Goal: Task Accomplishment & Management: Manage account settings

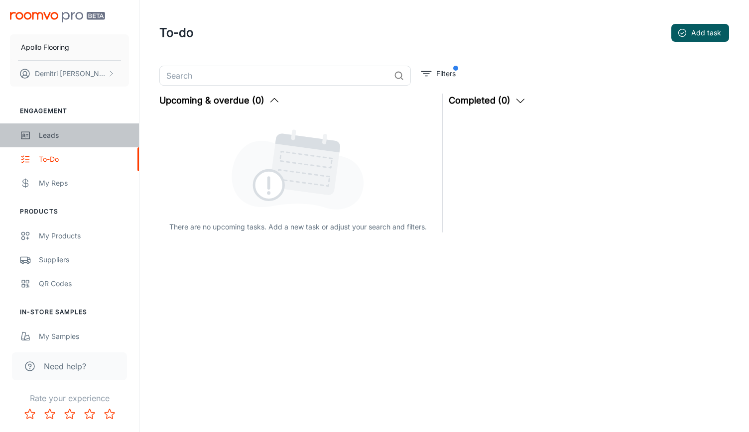
click at [62, 129] on link "Leads" at bounding box center [69, 136] width 139 height 24
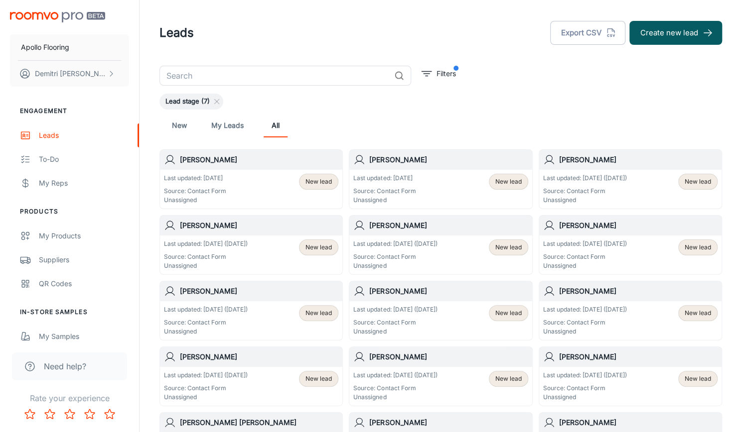
click at [284, 188] on div "Last updated: [DATE] Source: Contact Form Unassigned New lead" at bounding box center [251, 189] width 174 height 31
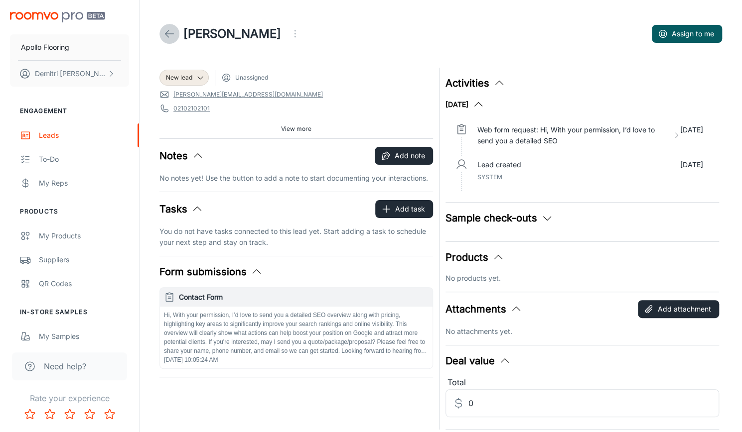
click at [168, 34] on icon at bounding box center [169, 34] width 12 height 12
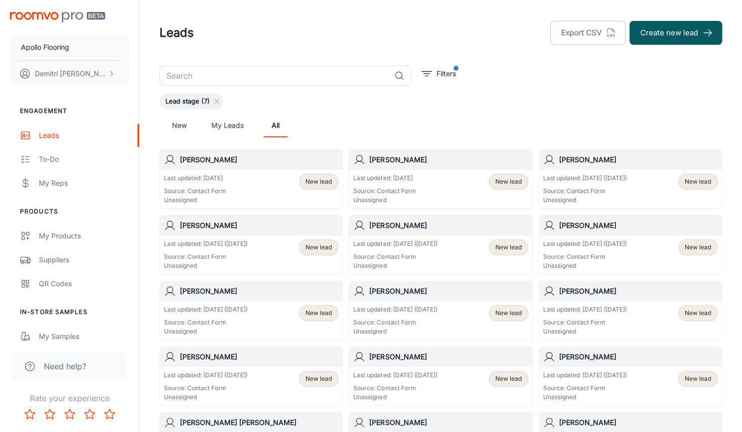
click at [318, 188] on div "New lead" at bounding box center [318, 182] width 39 height 16
click at [234, 194] on div "Last updated: [DATE] Source: Contact Form Unassigned New lead" at bounding box center [251, 189] width 174 height 31
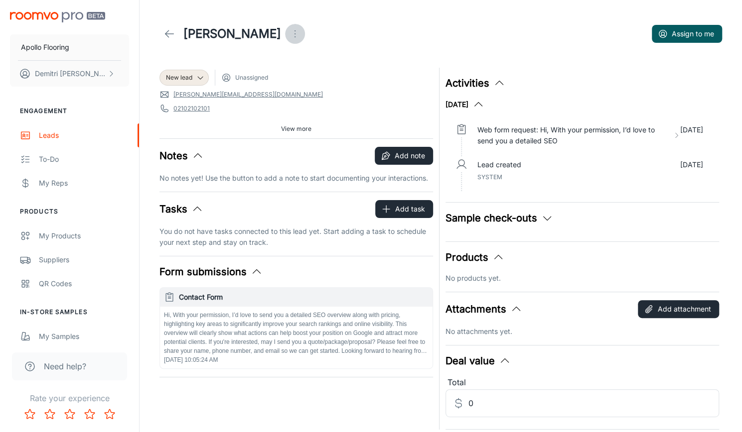
click at [289, 35] on icon "Open menu" at bounding box center [295, 34] width 12 height 12
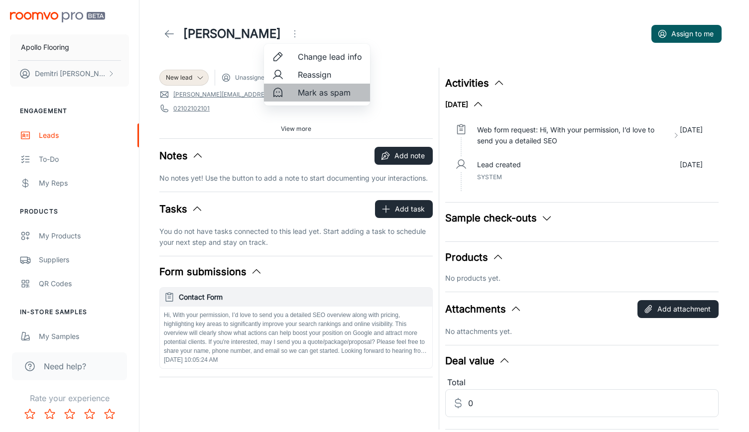
click at [325, 93] on span "Mark as spam" at bounding box center [330, 93] width 64 height 12
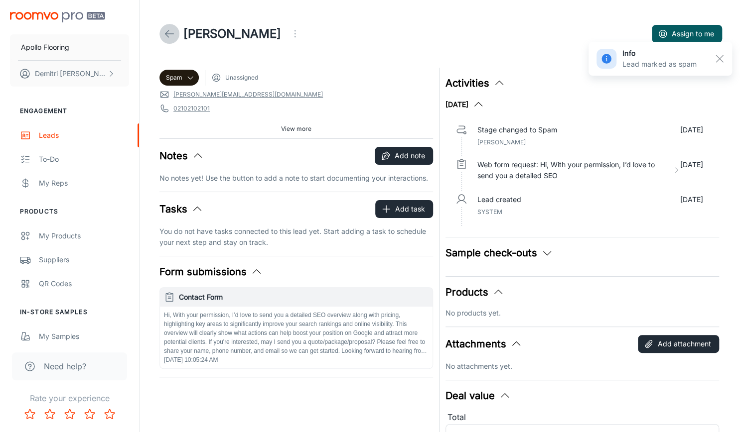
click at [165, 34] on polyline at bounding box center [166, 33] width 3 height 7
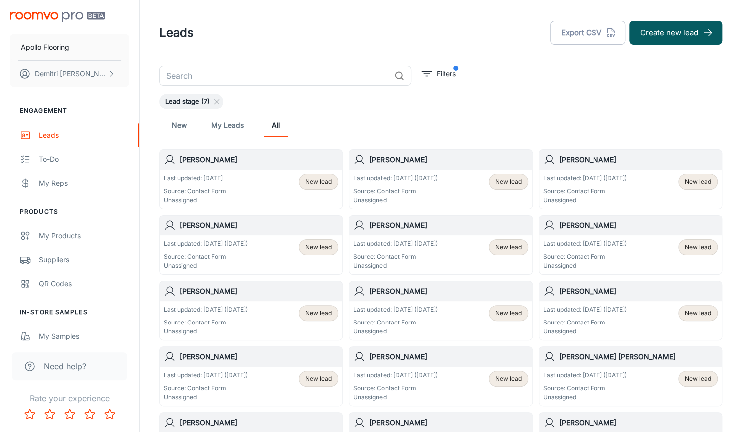
click at [295, 173] on div "Last updated: [DATE] Source: Contact Form Unassigned New lead" at bounding box center [251, 189] width 182 height 39
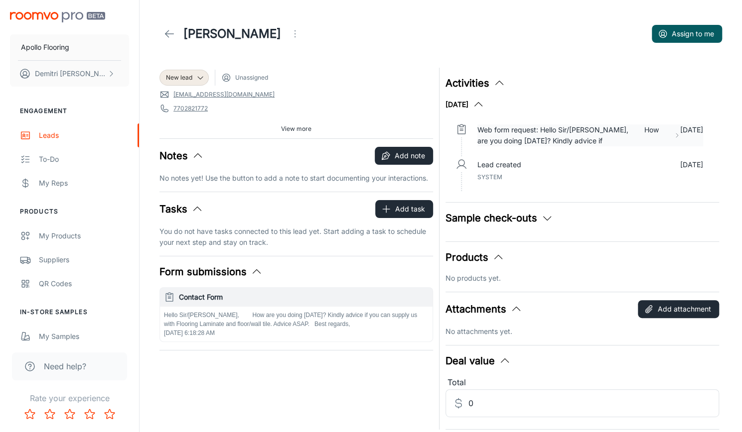
click at [535, 140] on p "Web form request: Hello Sir/[PERSON_NAME], How are you doing [DATE]? Kindly adv…" at bounding box center [573, 136] width 193 height 22
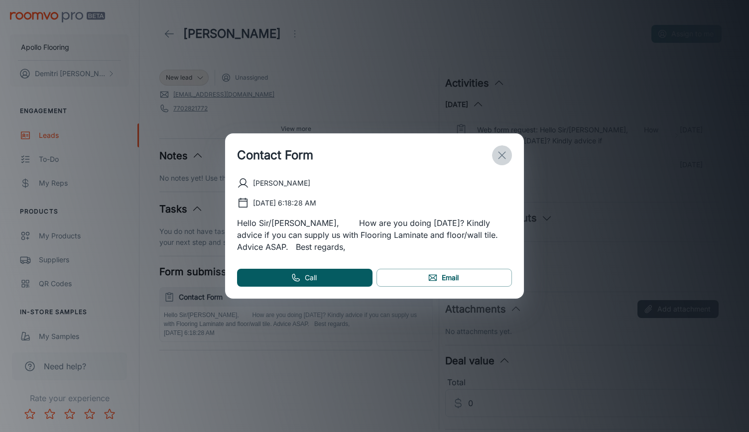
click at [504, 153] on line "exit" at bounding box center [502, 155] width 7 height 7
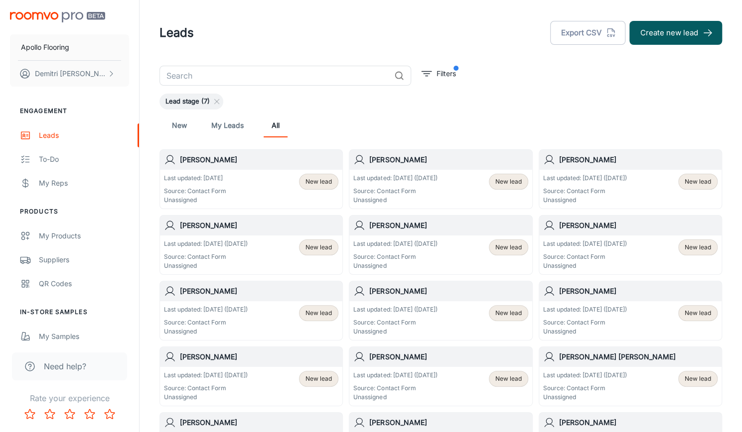
click at [460, 196] on div "Last updated: [DATE] ([DATE]) Source: Contact Form Unassigned New lead" at bounding box center [440, 189] width 174 height 31
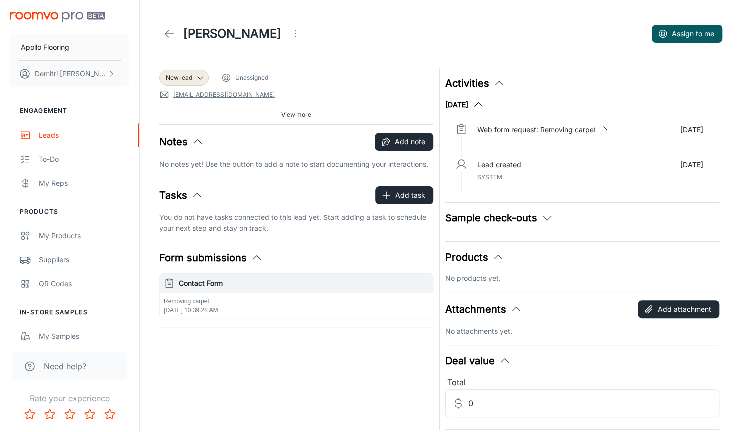
click at [584, 124] on div "Web form request: Removing carpet [DATE]" at bounding box center [590, 139] width 242 height 35
click at [584, 128] on p "Web form request: Removing carpet" at bounding box center [536, 130] width 119 height 11
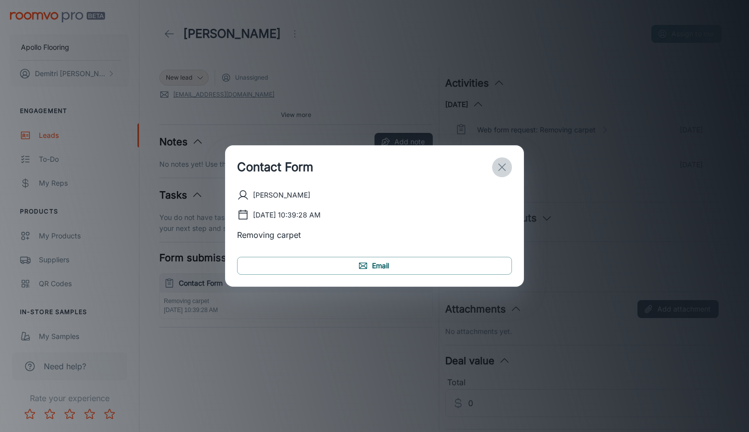
click at [505, 171] on line "exit" at bounding box center [502, 167] width 7 height 7
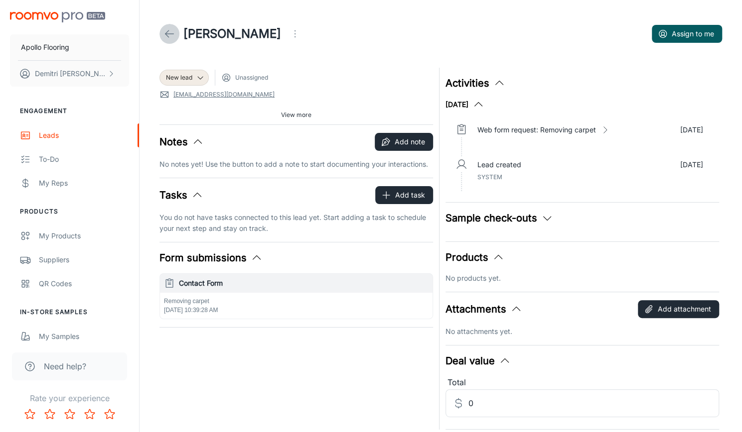
click at [167, 31] on polyline at bounding box center [166, 33] width 3 height 7
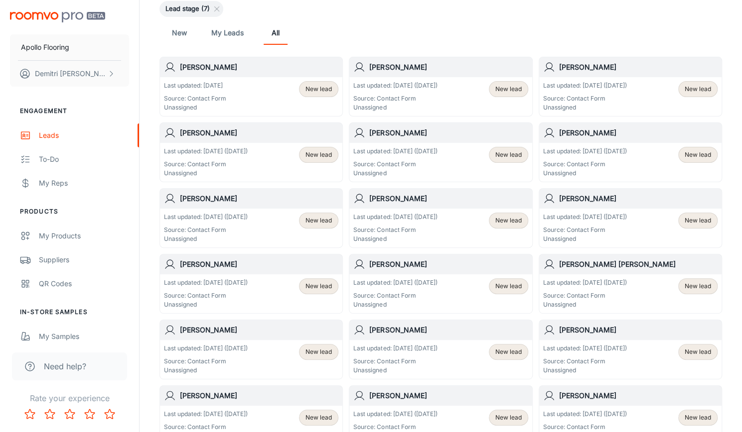
scroll to position [94, 0]
click at [317, 152] on span "New lead" at bounding box center [318, 153] width 26 height 9
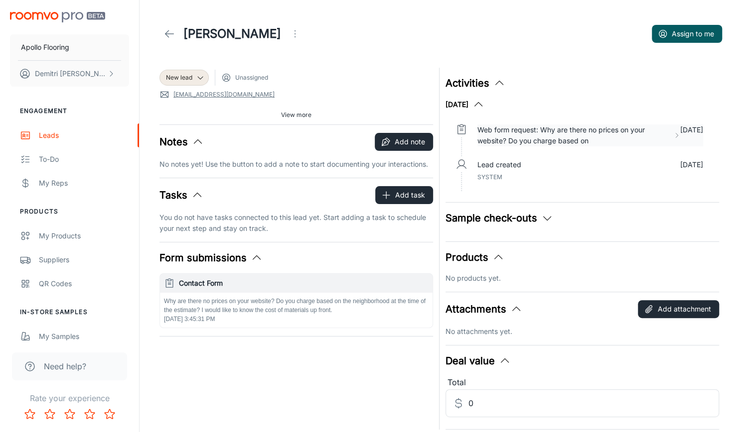
click at [613, 138] on p "Web form request: Why are there no prices on your website? Do you charge based …" at bounding box center [573, 136] width 192 height 22
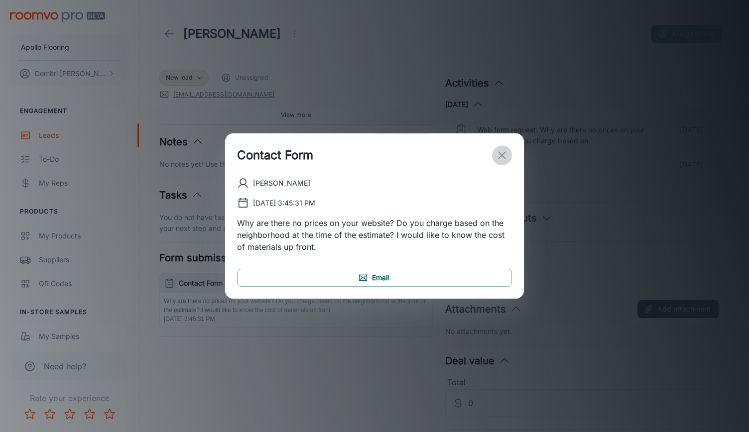
click at [501, 155] on icon "exit" at bounding box center [502, 155] width 12 height 12
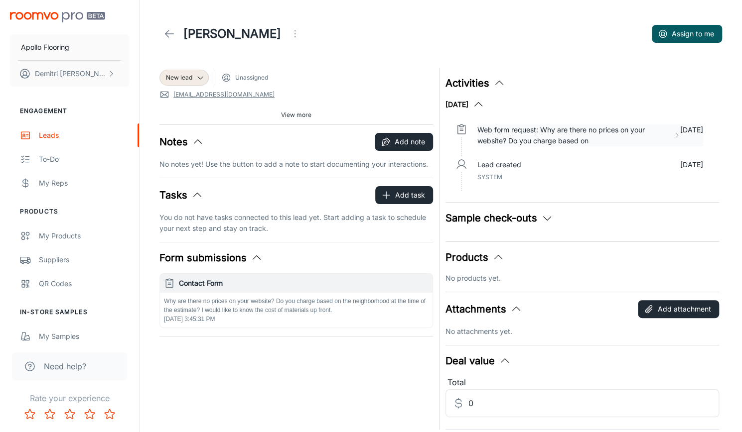
click at [611, 129] on p "Web form request: Why are there no prices on your website? Do you charge based …" at bounding box center [573, 136] width 192 height 22
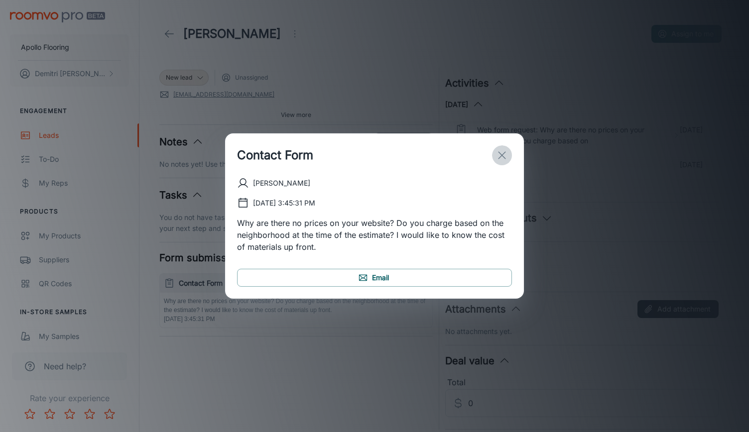
click at [507, 156] on icon "exit" at bounding box center [502, 155] width 12 height 12
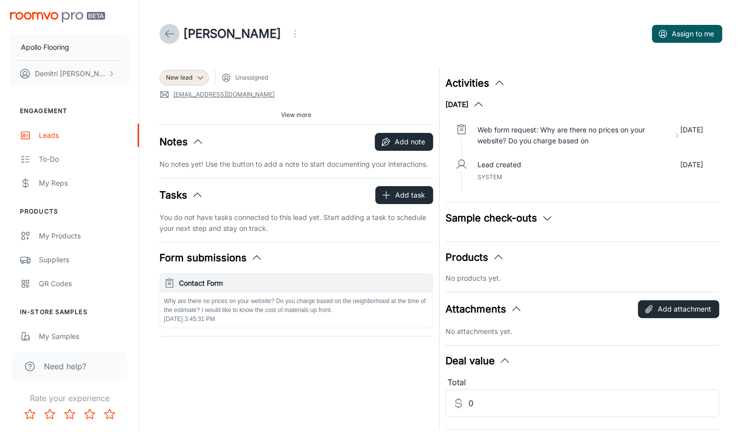
click at [171, 32] on icon at bounding box center [169, 34] width 12 height 12
